Goal: Navigation & Orientation: Find specific page/section

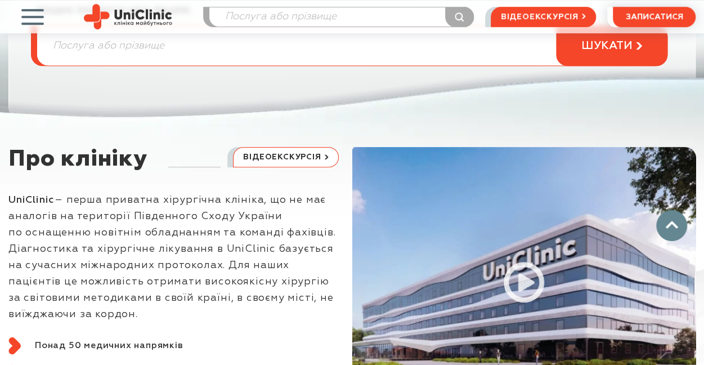
scroll to position [338, 0]
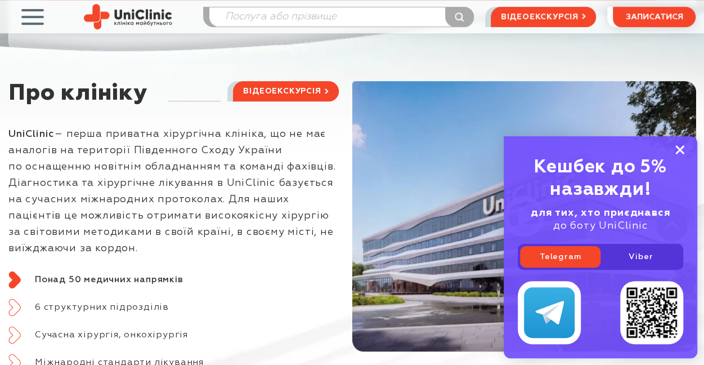
click at [680, 146] on icon at bounding box center [679, 150] width 9 height 10
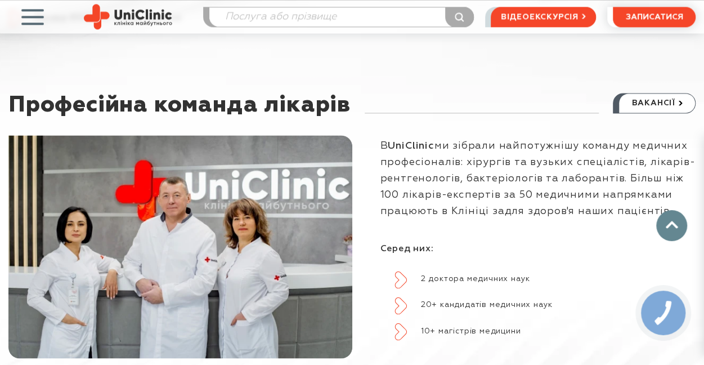
scroll to position [788, 0]
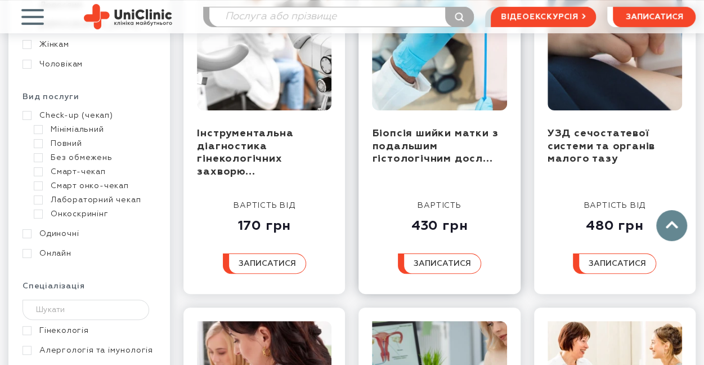
scroll to position [394, 0]
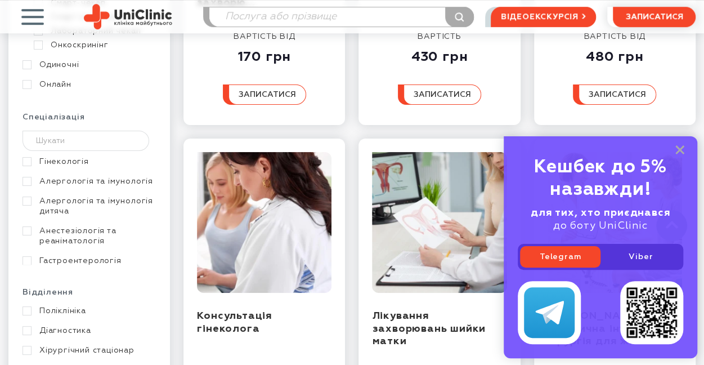
click at [687, 151] on div "Кешбек до 5% назавжди! для тих, хто приєднався до боту UniClinic Telegram Viber" at bounding box center [601, 247] width 194 height 222
click at [552, 311] on img at bounding box center [549, 313] width 29 height 24
